Goal: Task Accomplishment & Management: Manage account settings

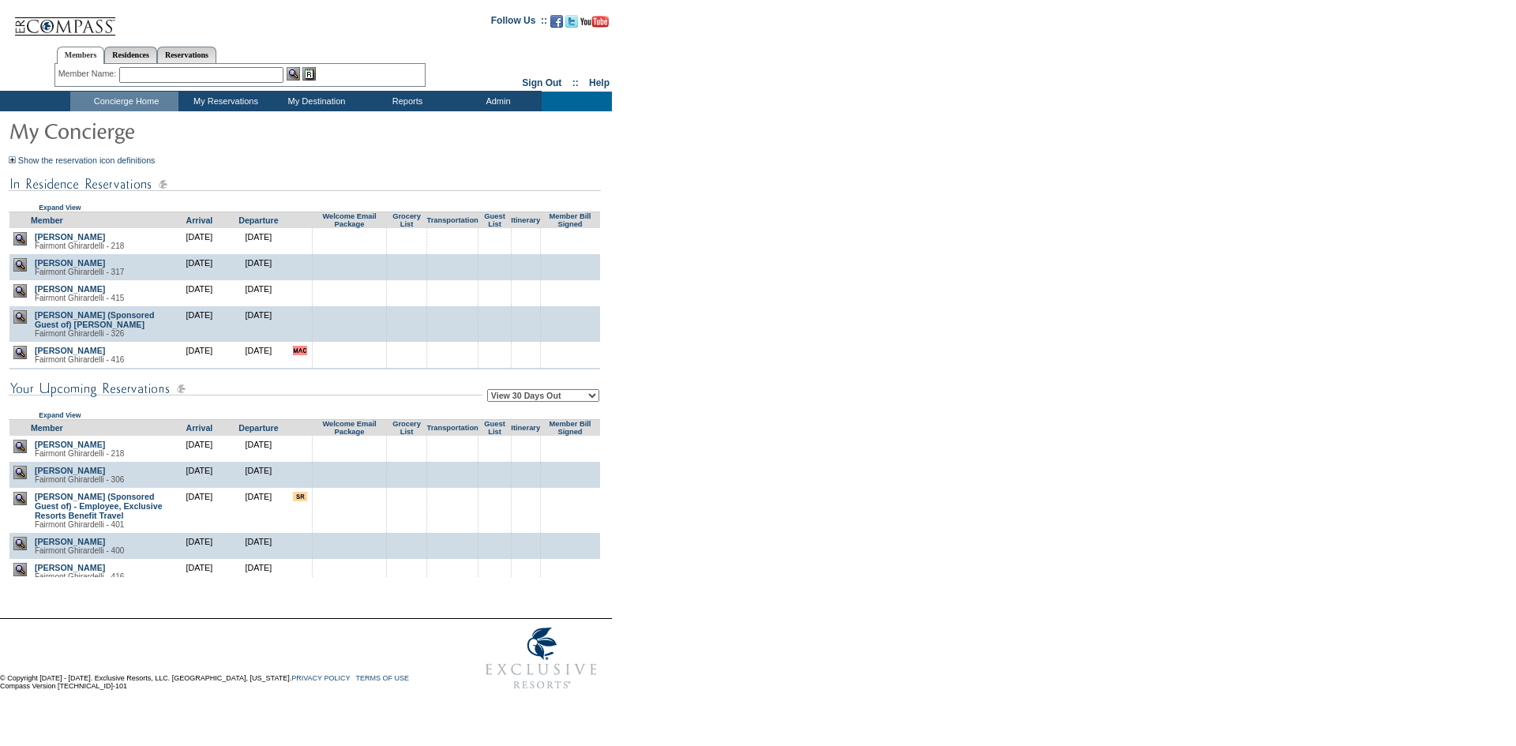
click at [571, 395] on select "View 30 Days Out View 60 Days Out View 90 Days Out" at bounding box center [543, 395] width 112 height 13
select select "90"
click at [490, 392] on select "View 30 Days Out View 60 Days Out View 90 Days Out" at bounding box center [543, 395] width 112 height 13
click at [739, 403] on form "Follow Us ::" at bounding box center [755, 351] width 1511 height 694
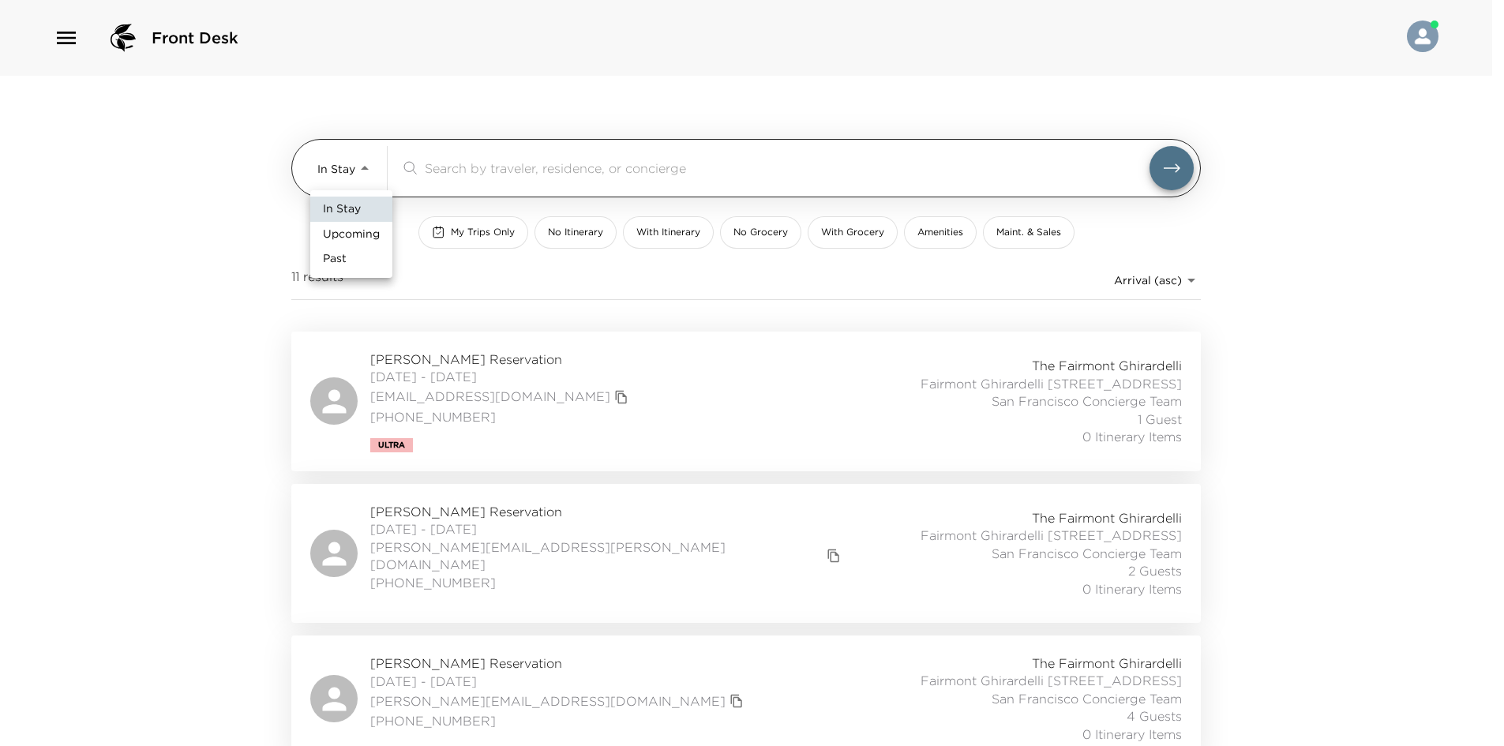
click at [339, 172] on body "Front Desk In Stay In-Stay ​ My Trips Only No Itinerary With Itinerary No Groce…" at bounding box center [752, 373] width 1504 height 746
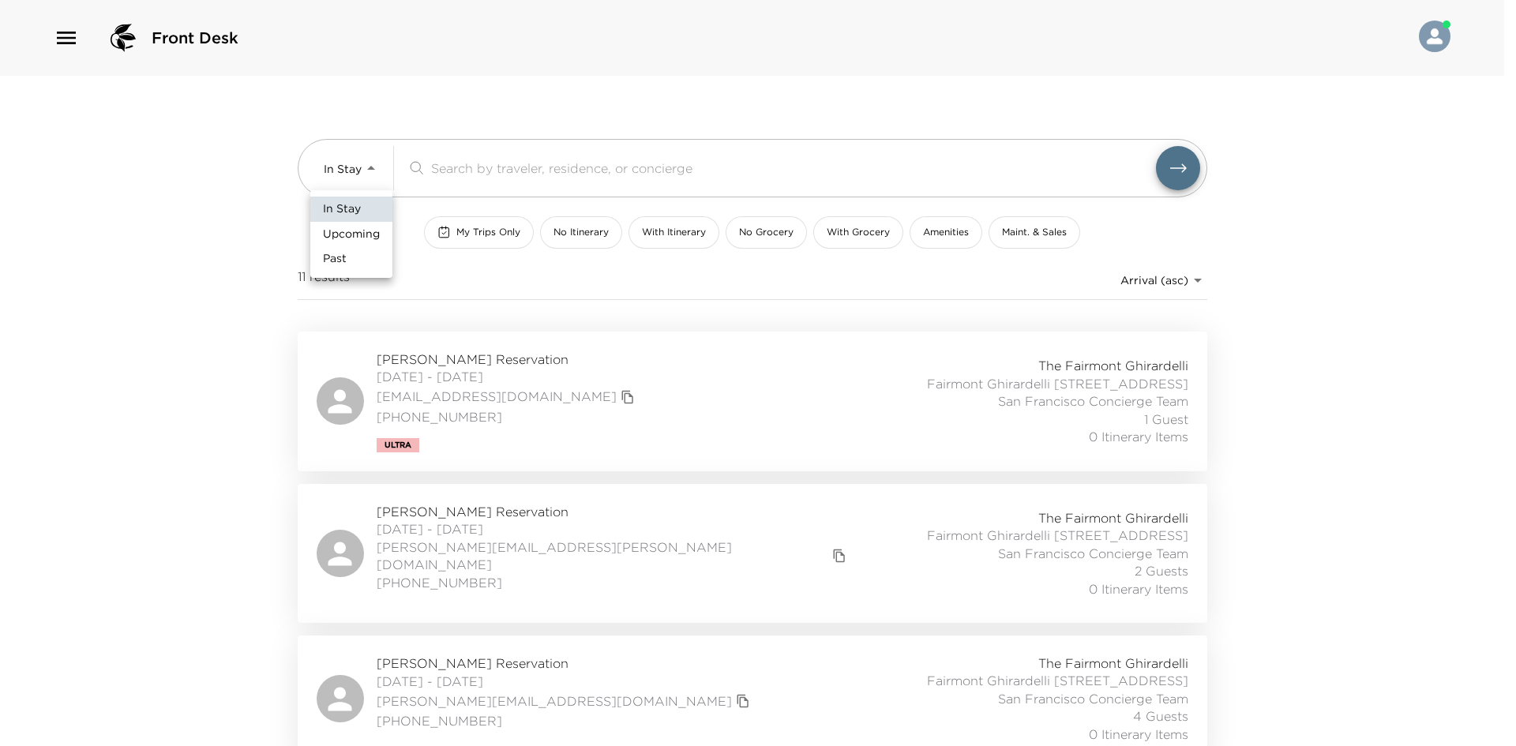
click at [332, 231] on span "Upcoming" at bounding box center [351, 235] width 57 height 16
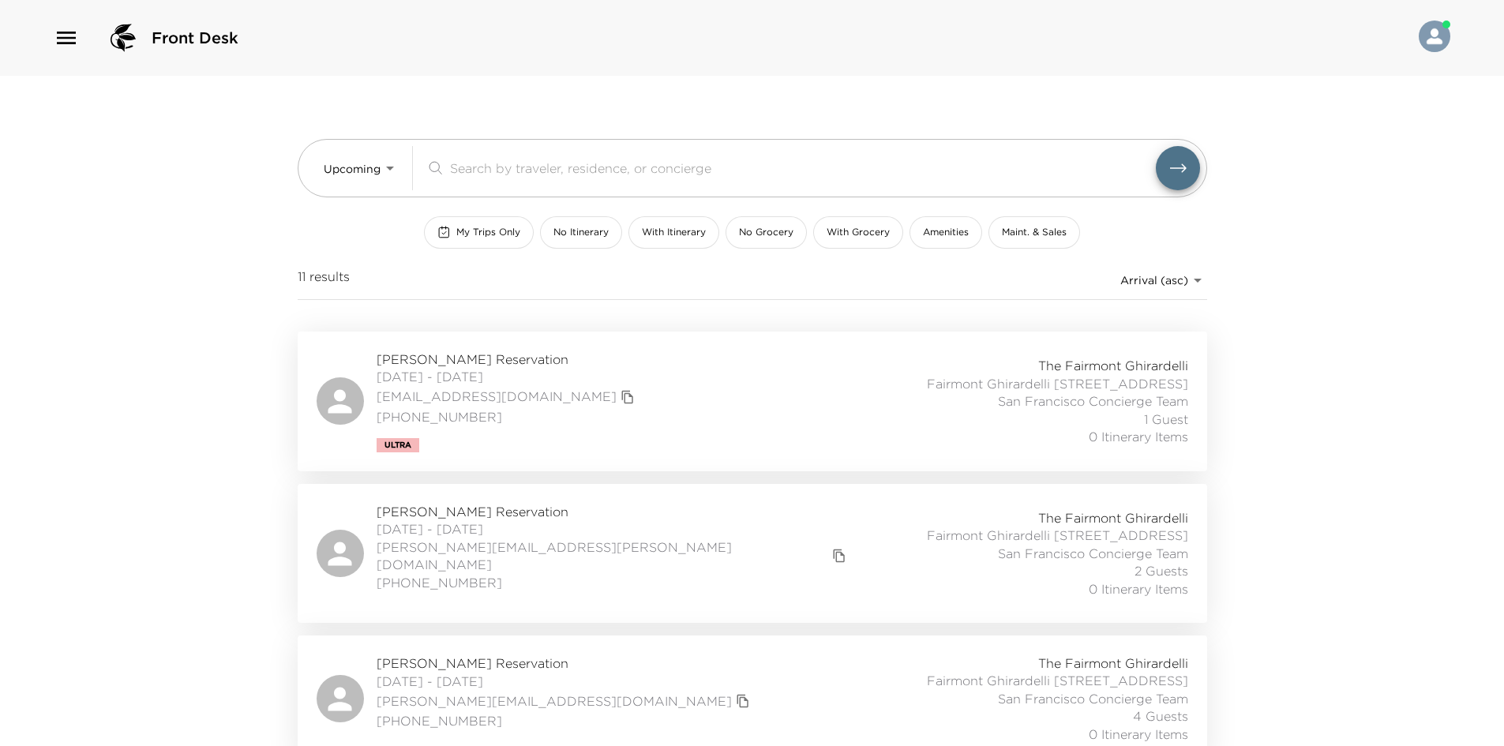
click at [221, 231] on div at bounding box center [752, 373] width 1504 height 746
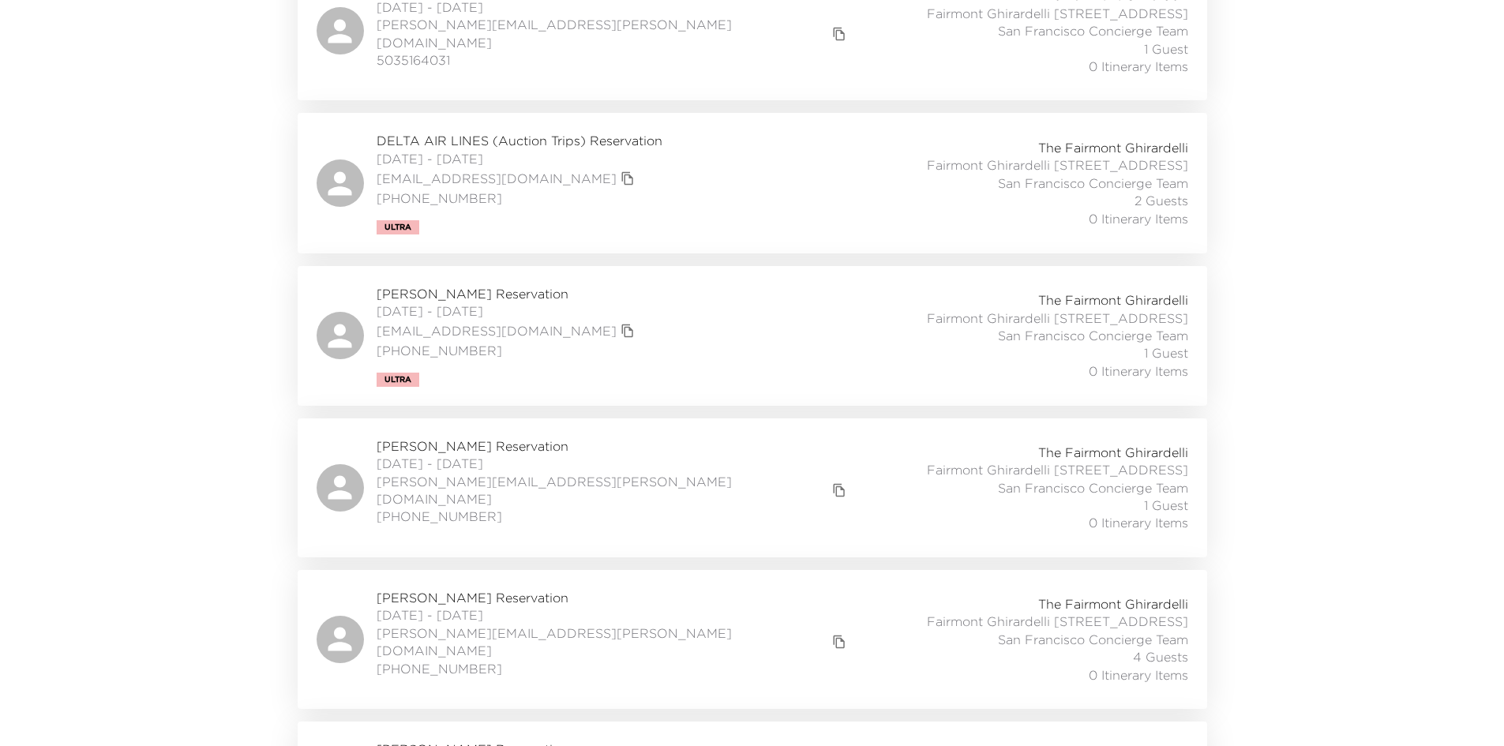
scroll to position [7518, 0]
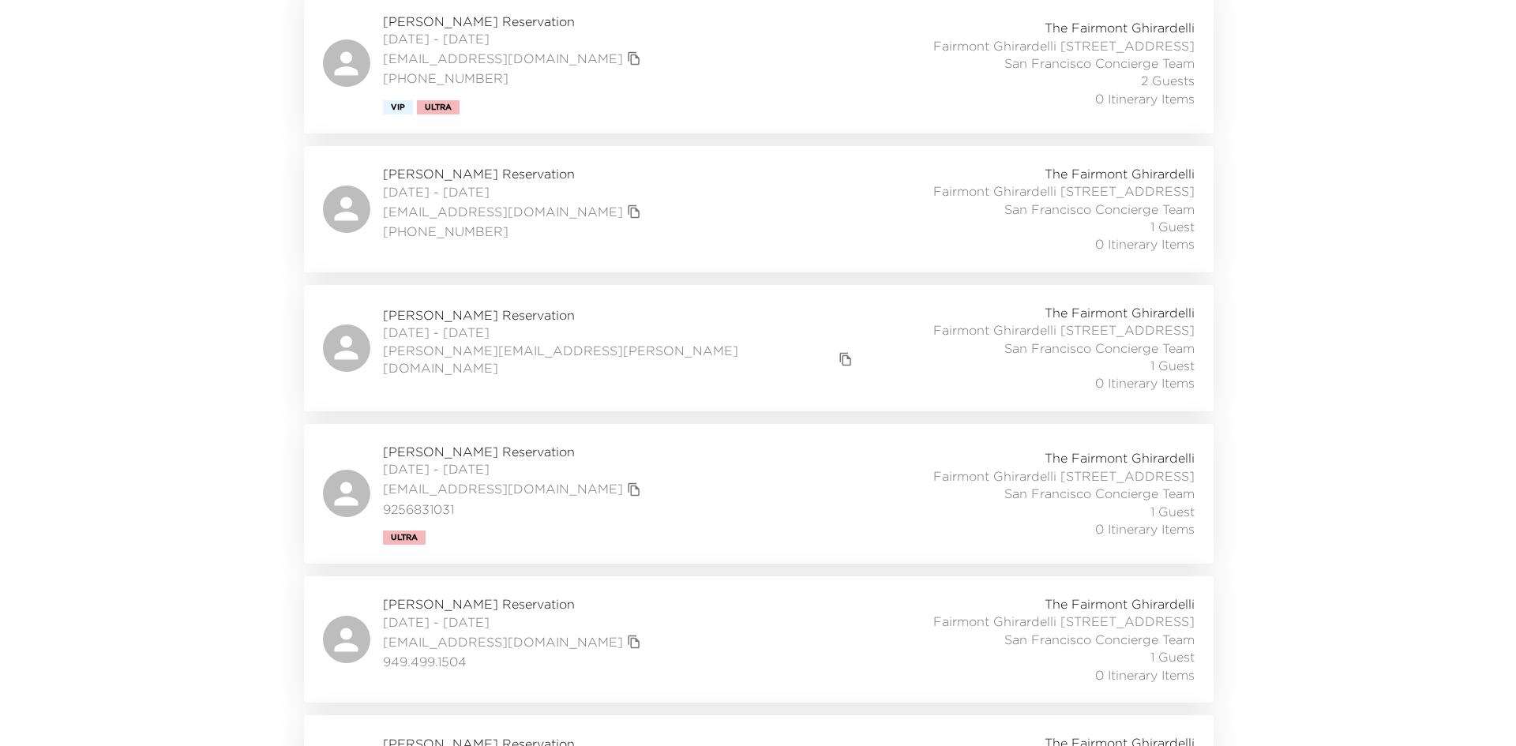
scroll to position [0, 0]
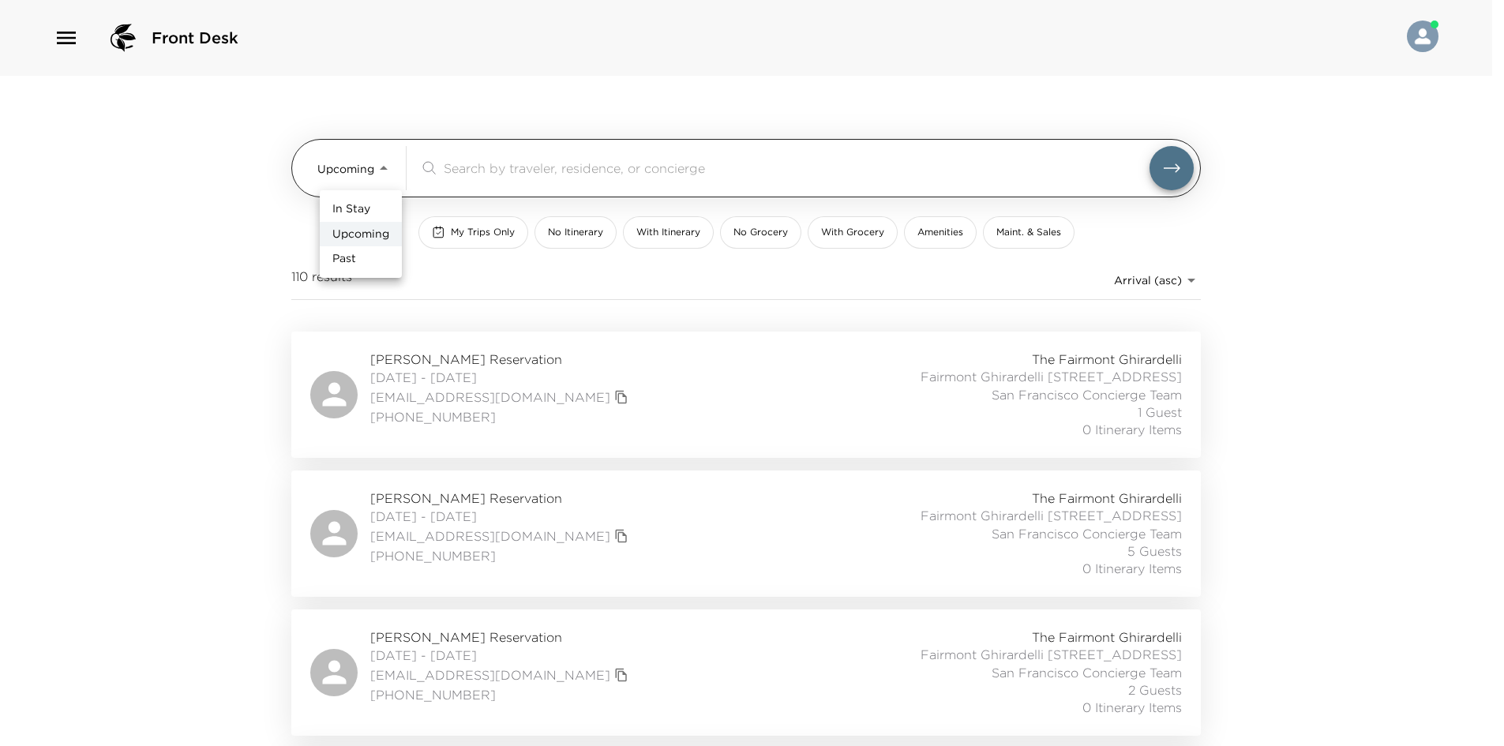
click at [346, 156] on body "Front Desk Upcoming Upcoming ​ My Trips Only No Itinerary With Itinerary No Gro…" at bounding box center [752, 373] width 1504 height 746
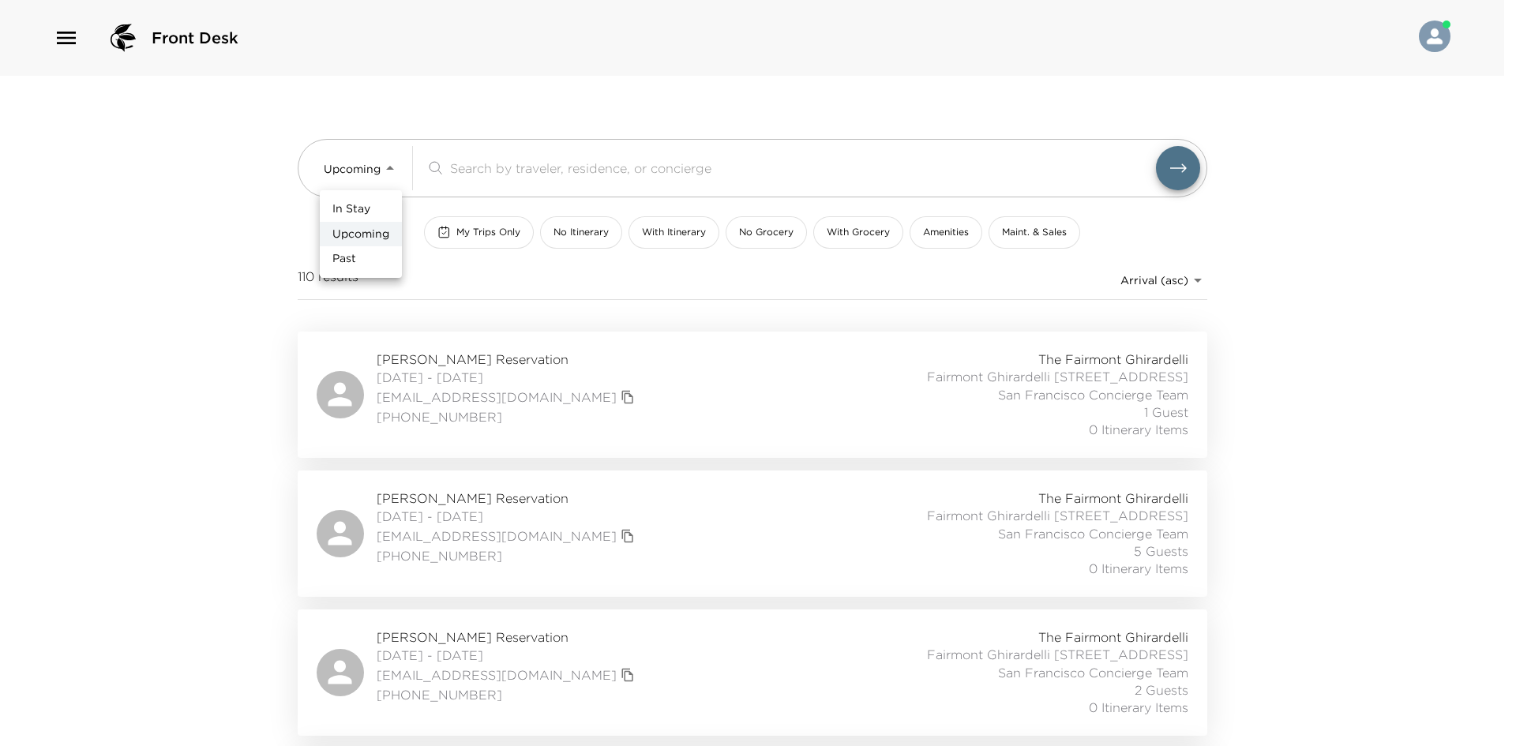
click at [339, 197] on li "In Stay" at bounding box center [361, 209] width 82 height 25
click at [208, 221] on div at bounding box center [758, 373] width 1516 height 746
type input "In-Stay"
